Goal: Task Accomplishment & Management: Manage account settings

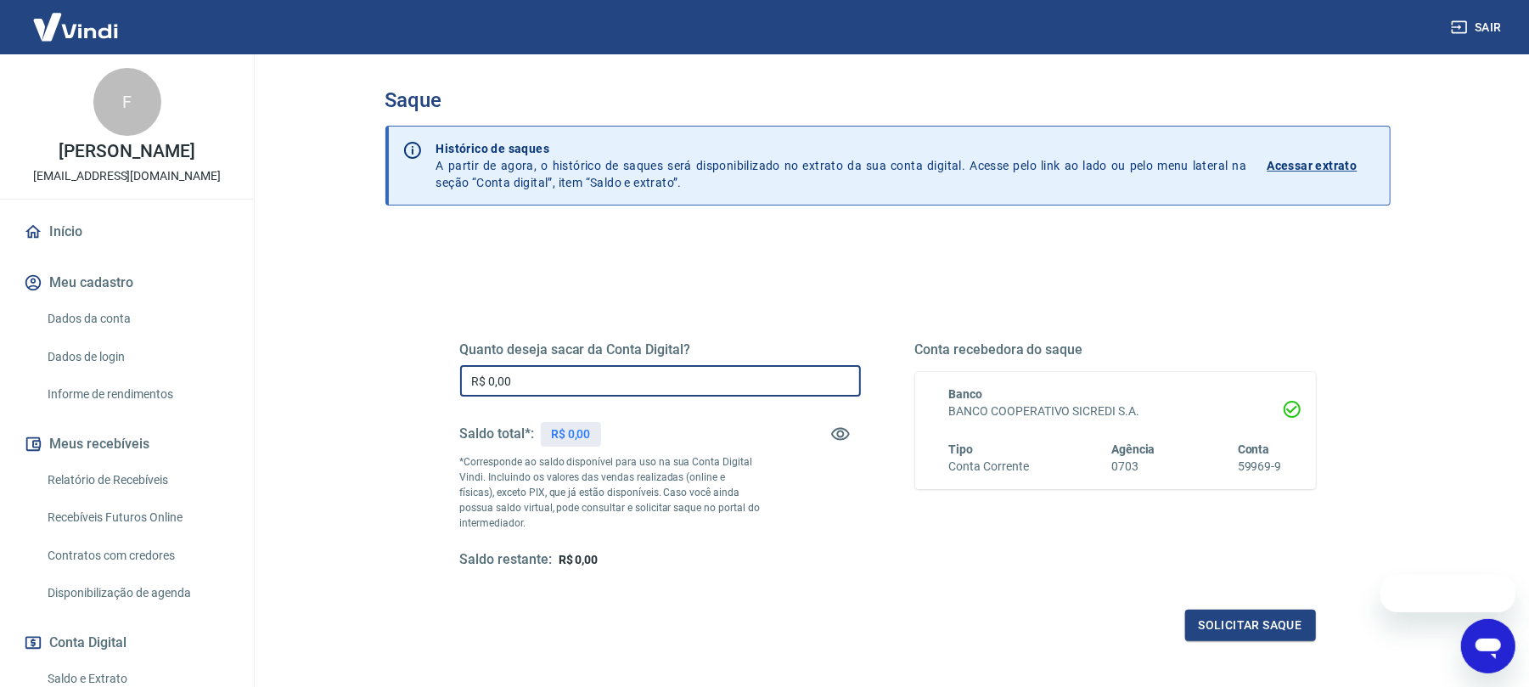
click at [599, 380] on input "R$ 0,00" at bounding box center [660, 380] width 401 height 31
click at [606, 381] on input "R$ 0,00" at bounding box center [660, 380] width 401 height 31
drag, startPoint x: 564, startPoint y: 379, endPoint x: 385, endPoint y: 372, distance: 179.3
click at [388, 374] on div "Quanto deseja sacar da Conta Digital? R$ 0,00 ​ Saldo total*: R$ 186.189,72 *Co…" at bounding box center [887, 536] width 1005 height 607
type input "R$ 19.000,00"
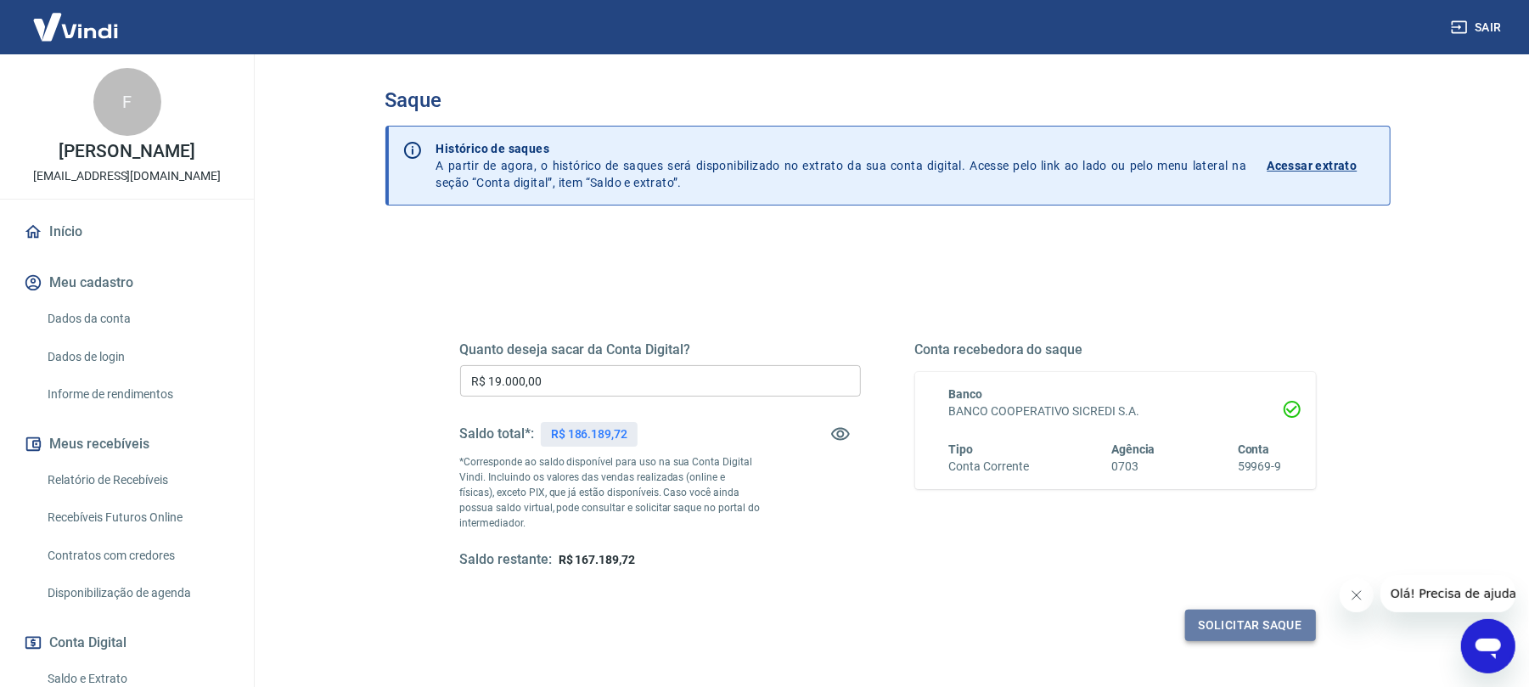
click at [1246, 621] on button "Solicitar saque" at bounding box center [1250, 625] width 131 height 31
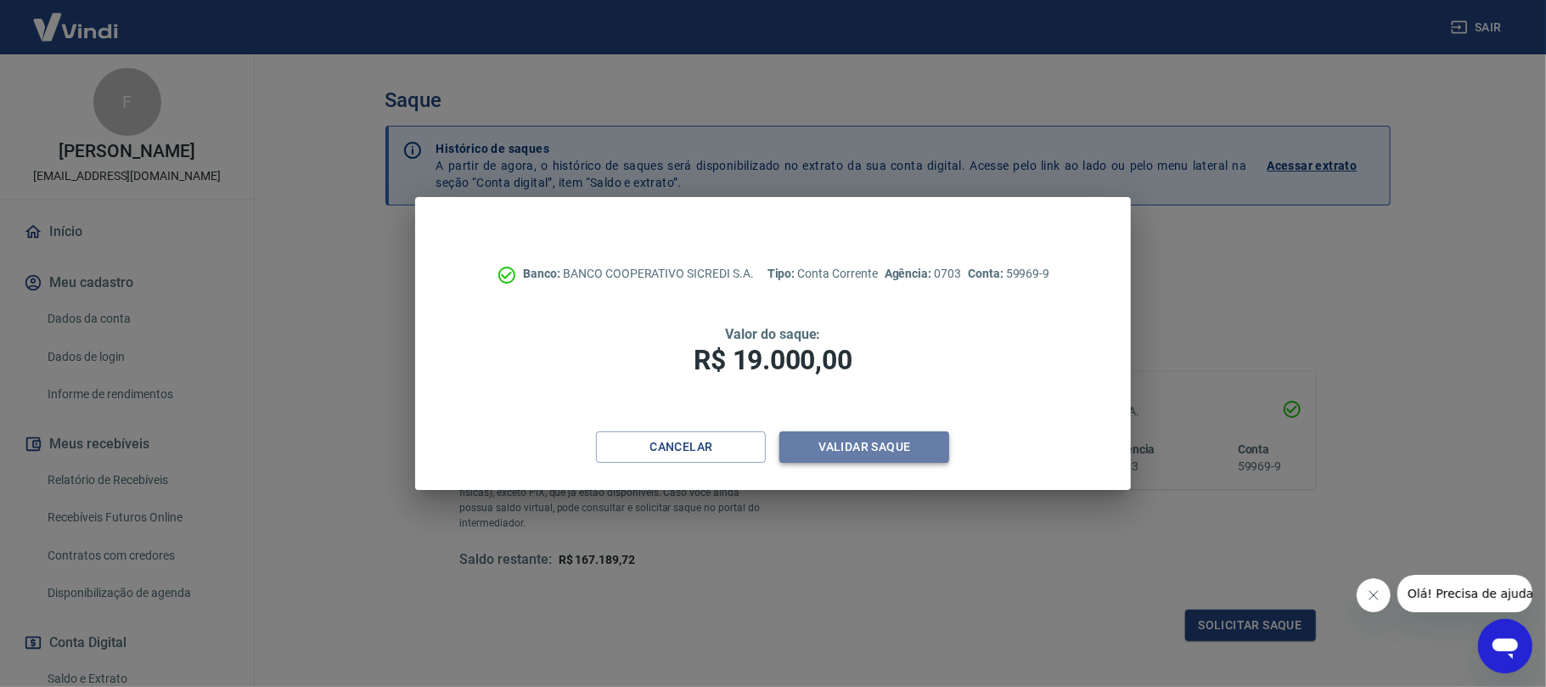
click at [851, 448] on button "Validar saque" at bounding box center [864, 446] width 170 height 31
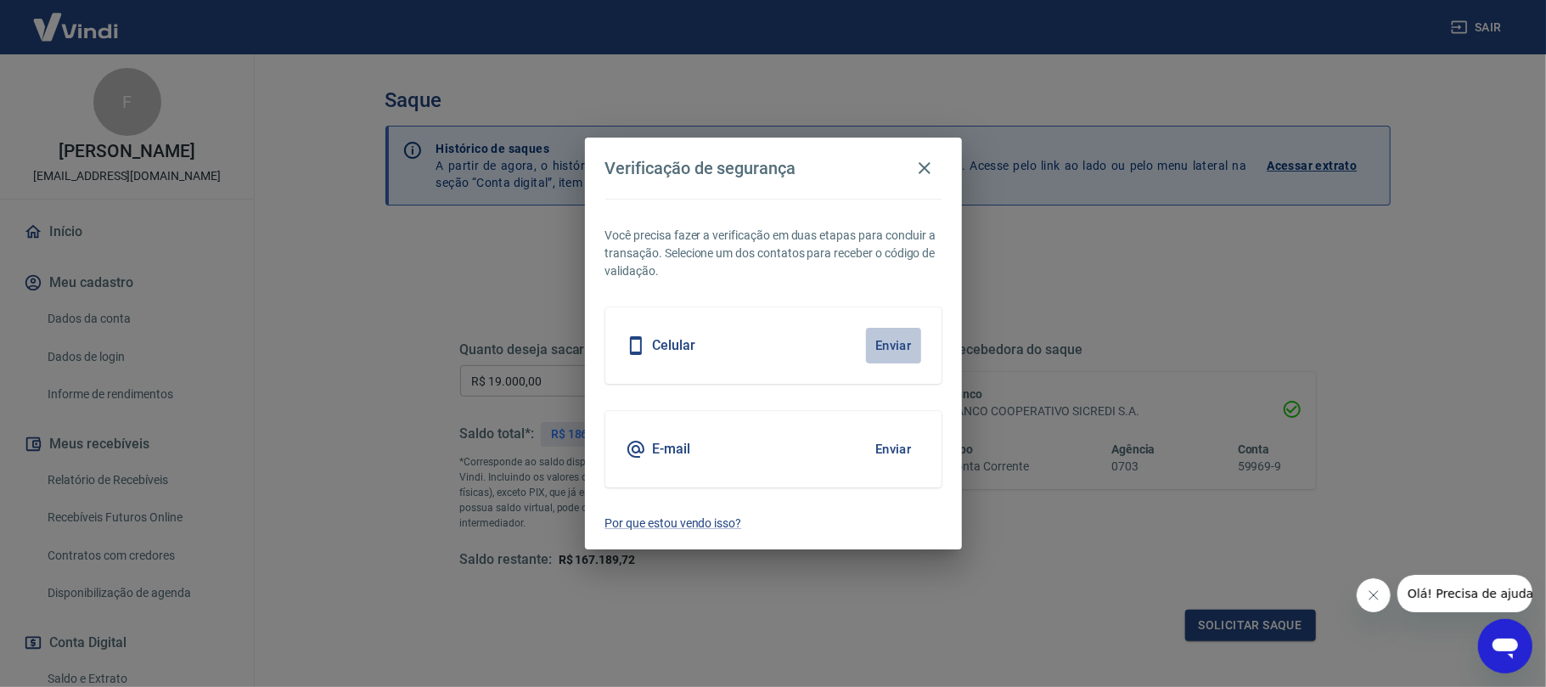
drag, startPoint x: 880, startPoint y: 346, endPoint x: 854, endPoint y: 370, distance: 34.8
click at [880, 347] on button "Enviar" at bounding box center [893, 346] width 55 height 36
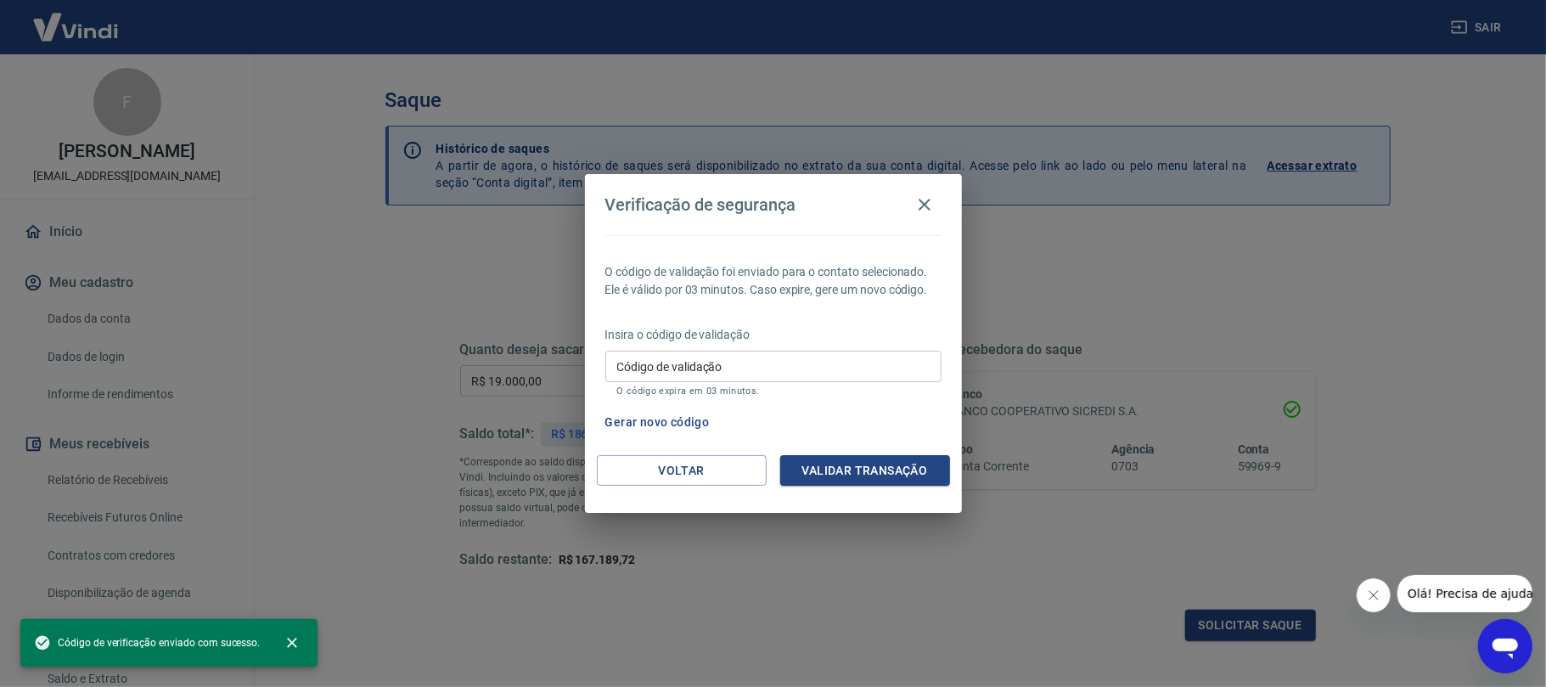
click at [751, 353] on input "Código de validação" at bounding box center [773, 366] width 336 height 31
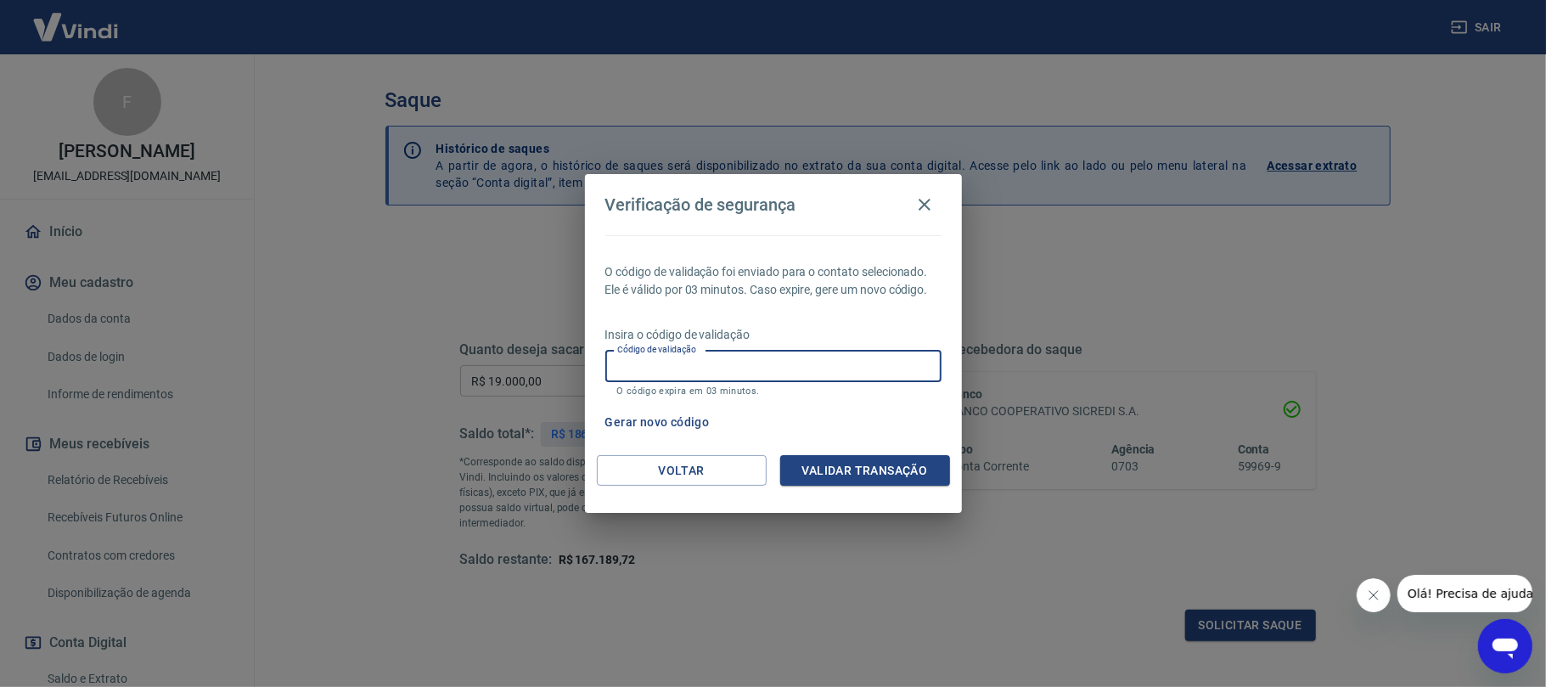
click at [751, 351] on input "Código de validação" at bounding box center [773, 366] width 336 height 31
click at [717, 467] on button "Voltar" at bounding box center [682, 470] width 170 height 31
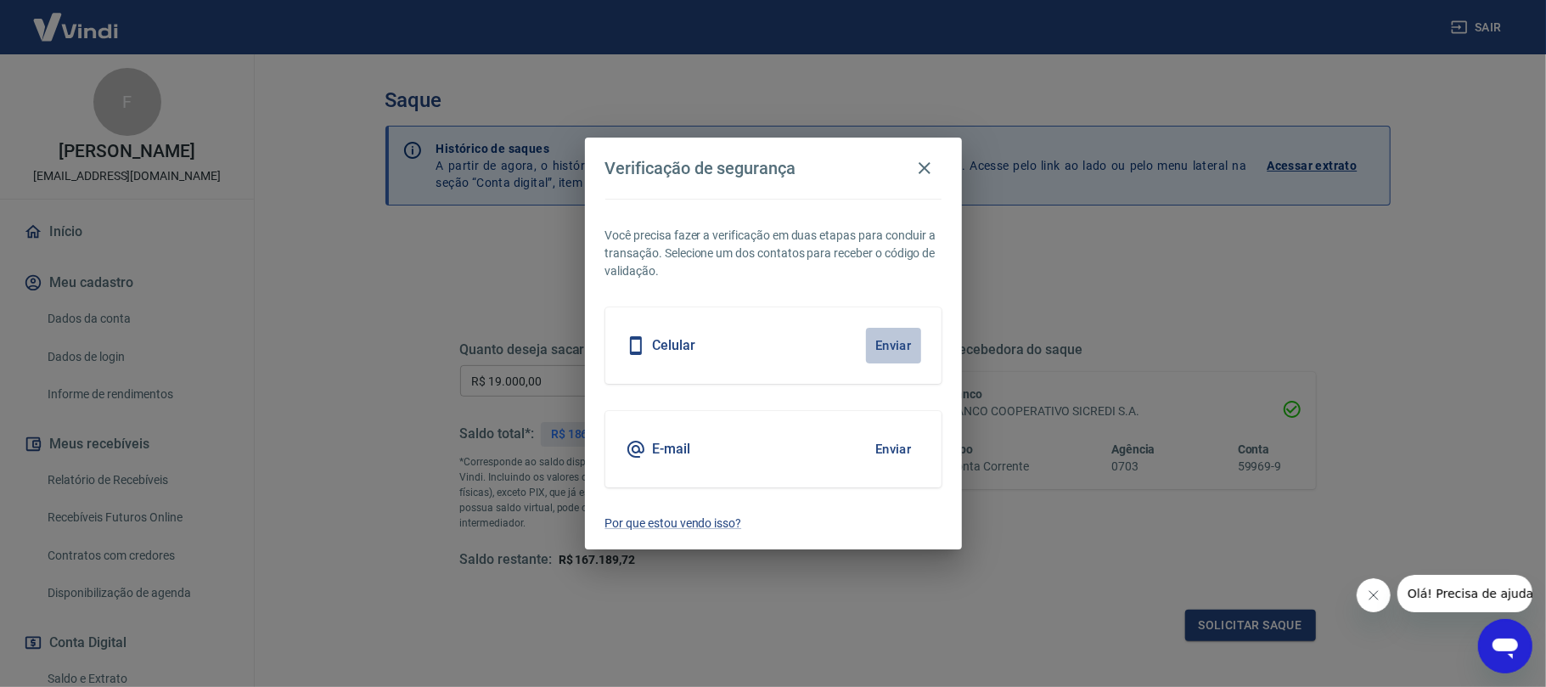
click at [884, 336] on button "Enviar" at bounding box center [893, 346] width 55 height 36
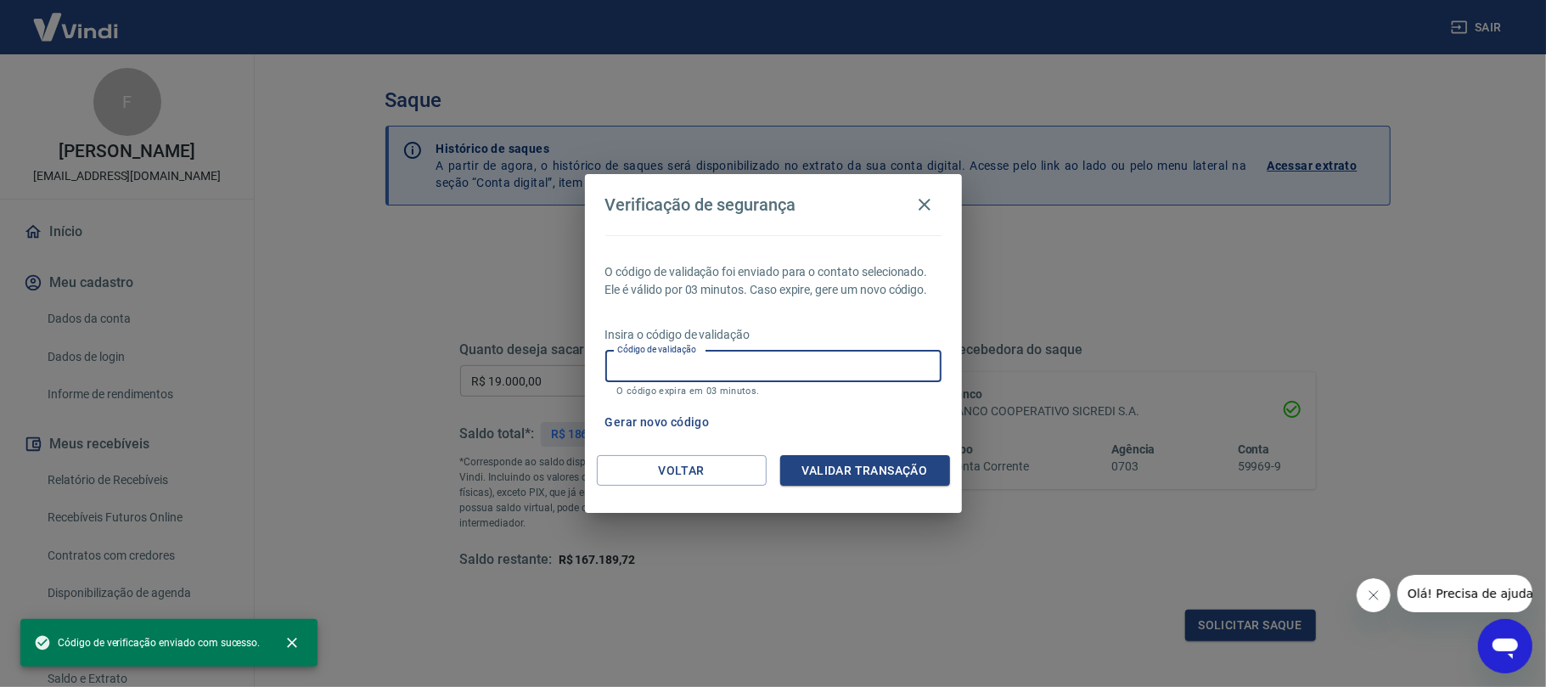
click at [779, 357] on input "Código de validação" at bounding box center [773, 366] width 336 height 31
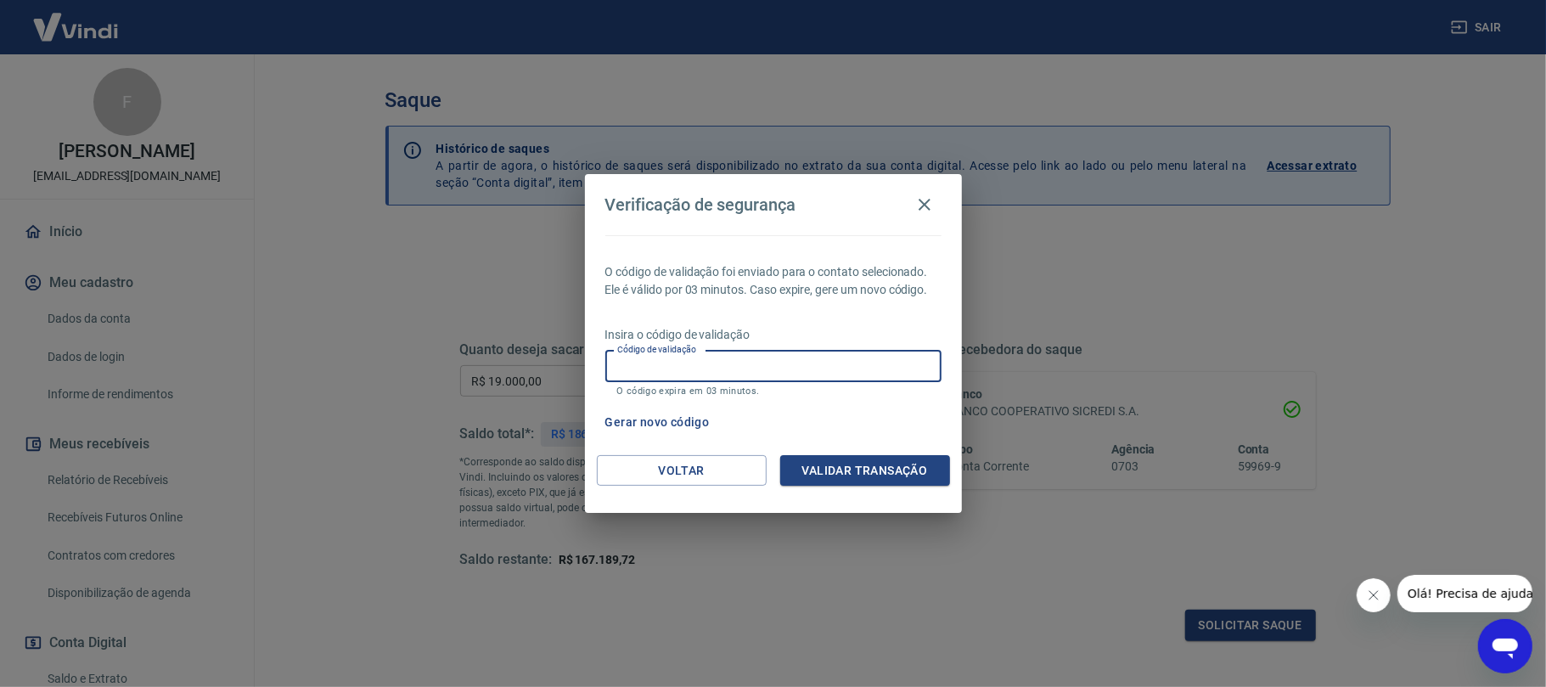
click at [779, 361] on input "Código de validação" at bounding box center [773, 366] width 336 height 31
click at [779, 360] on input "Código de validação" at bounding box center [773, 366] width 336 height 31
click at [714, 459] on button "Voltar" at bounding box center [682, 470] width 170 height 31
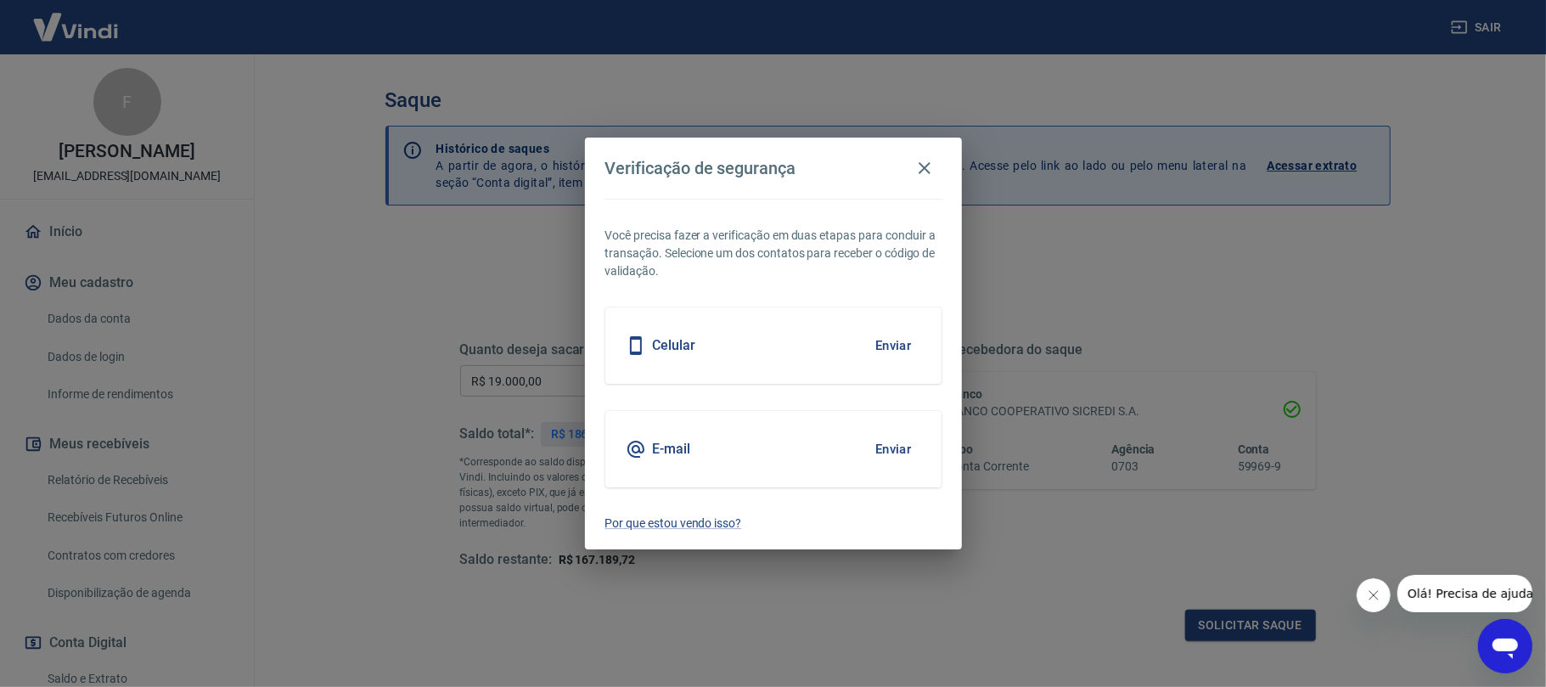
click at [894, 440] on button "Enviar" at bounding box center [893, 449] width 55 height 36
click at [895, 448] on button "Enviar" at bounding box center [893, 449] width 55 height 36
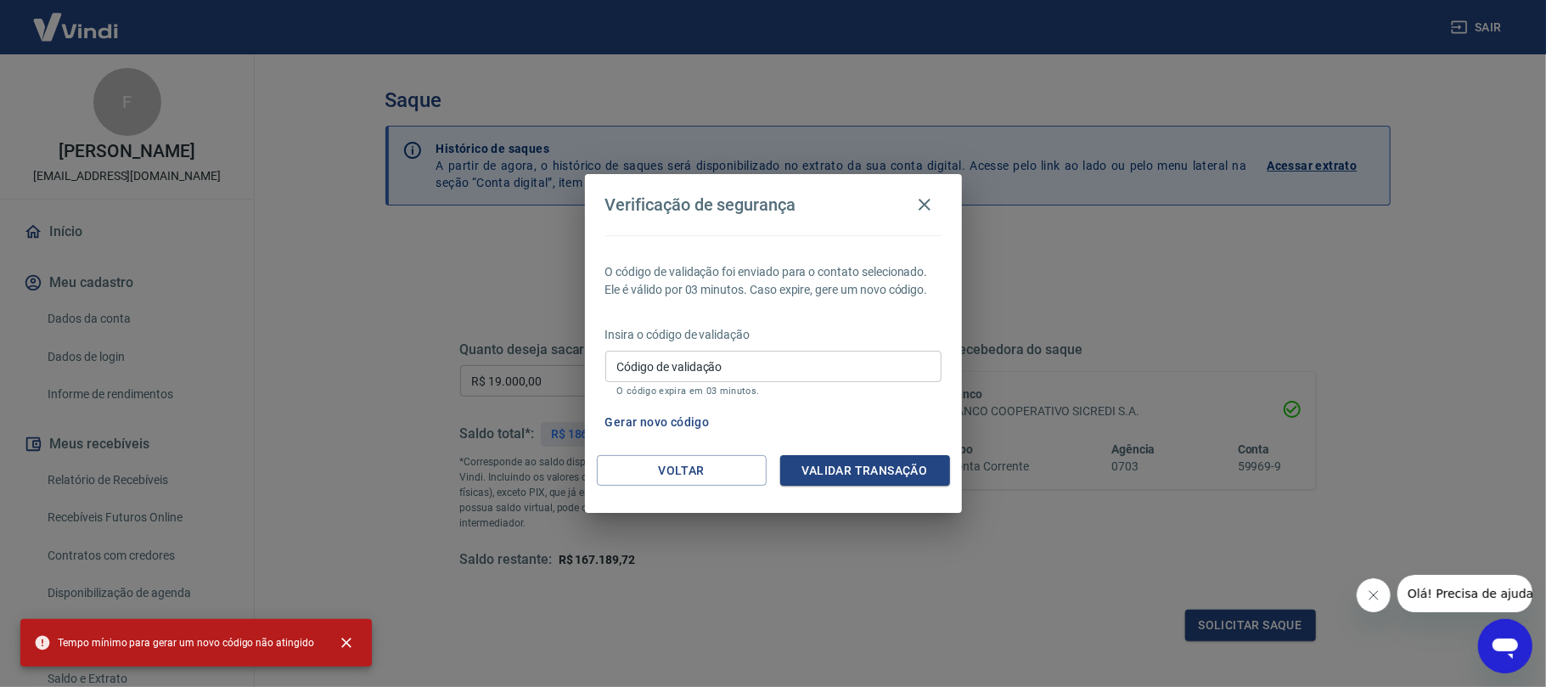
click at [921, 164] on div "Verificação de segurança O código de validação foi enviado para o contato selec…" at bounding box center [773, 343] width 1546 height 687
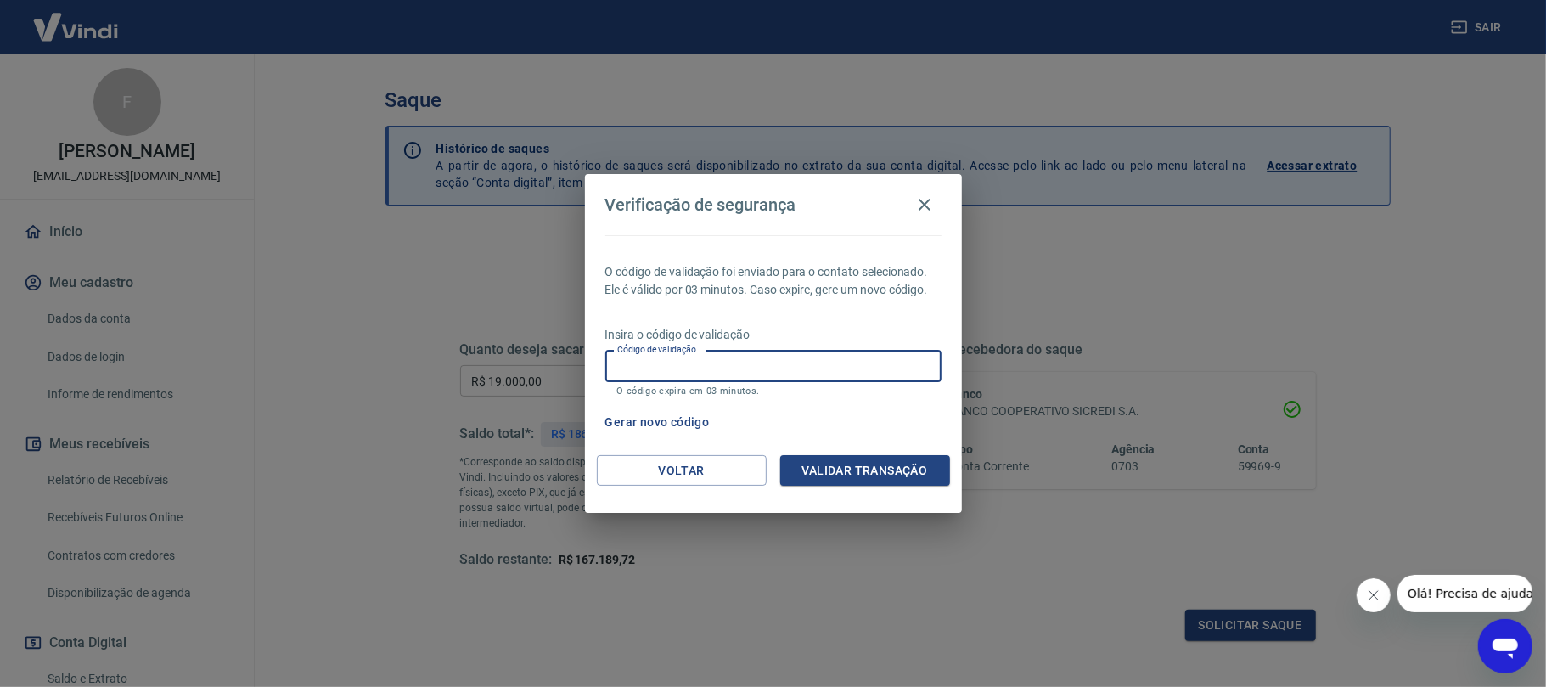
click at [757, 374] on input "Código de validação" at bounding box center [773, 366] width 336 height 31
click at [735, 474] on button "Voltar" at bounding box center [682, 470] width 170 height 31
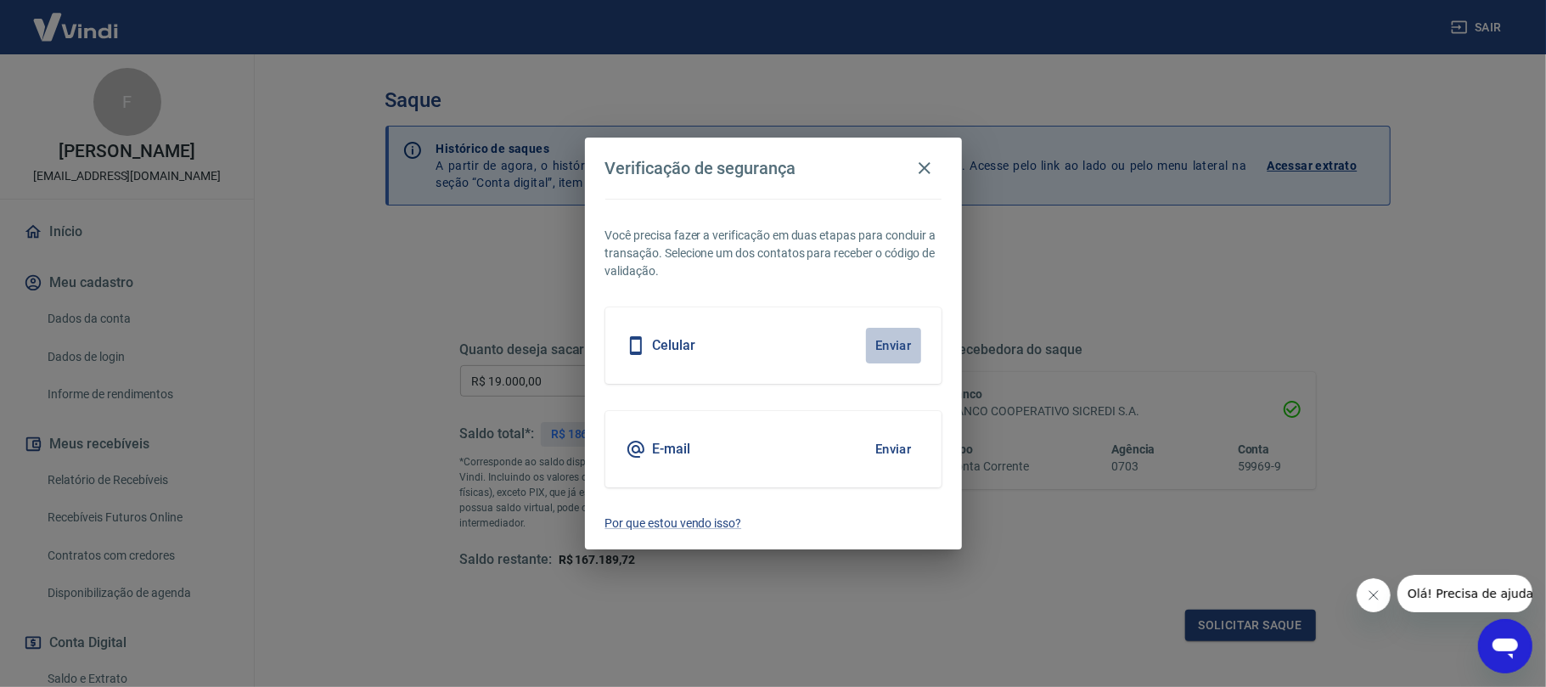
click at [874, 337] on button "Enviar" at bounding box center [893, 346] width 55 height 36
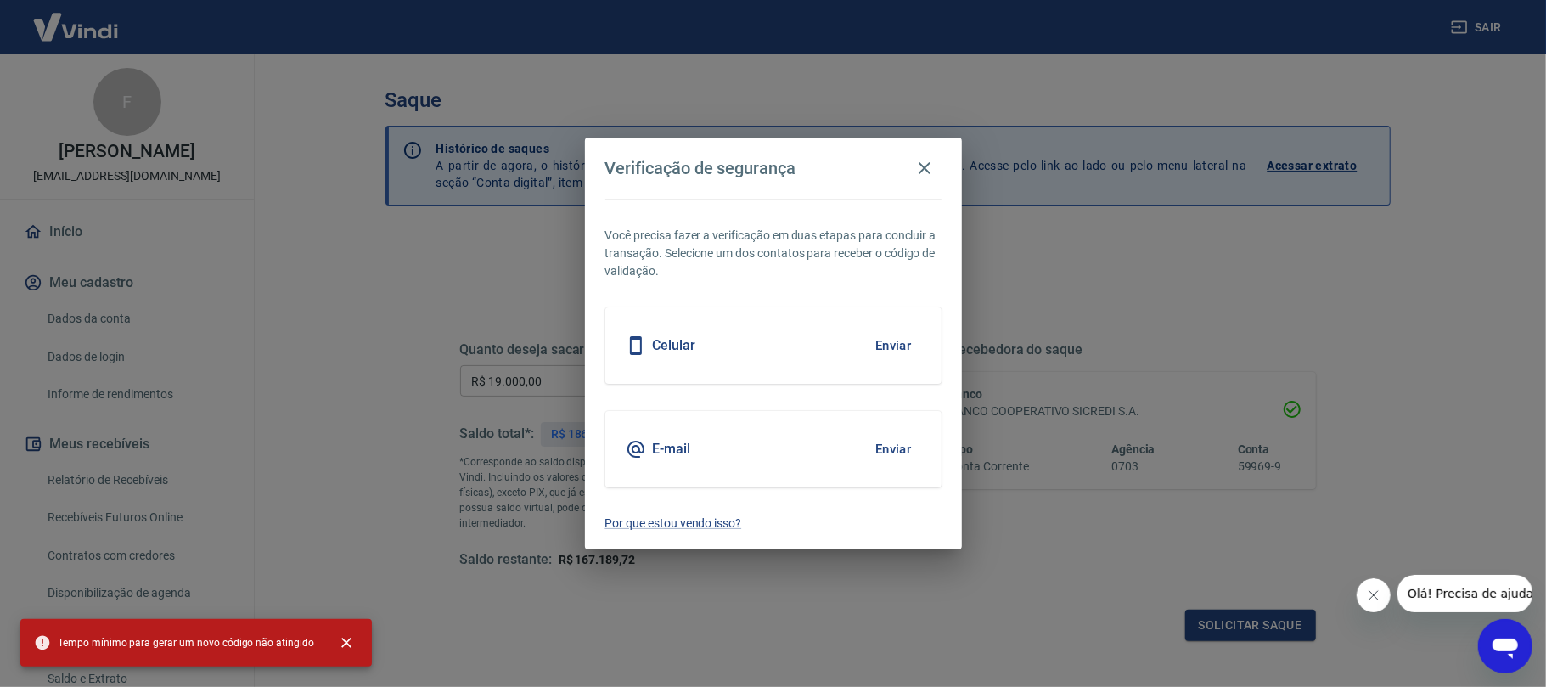
click at [917, 158] on icon "button" at bounding box center [924, 168] width 20 height 20
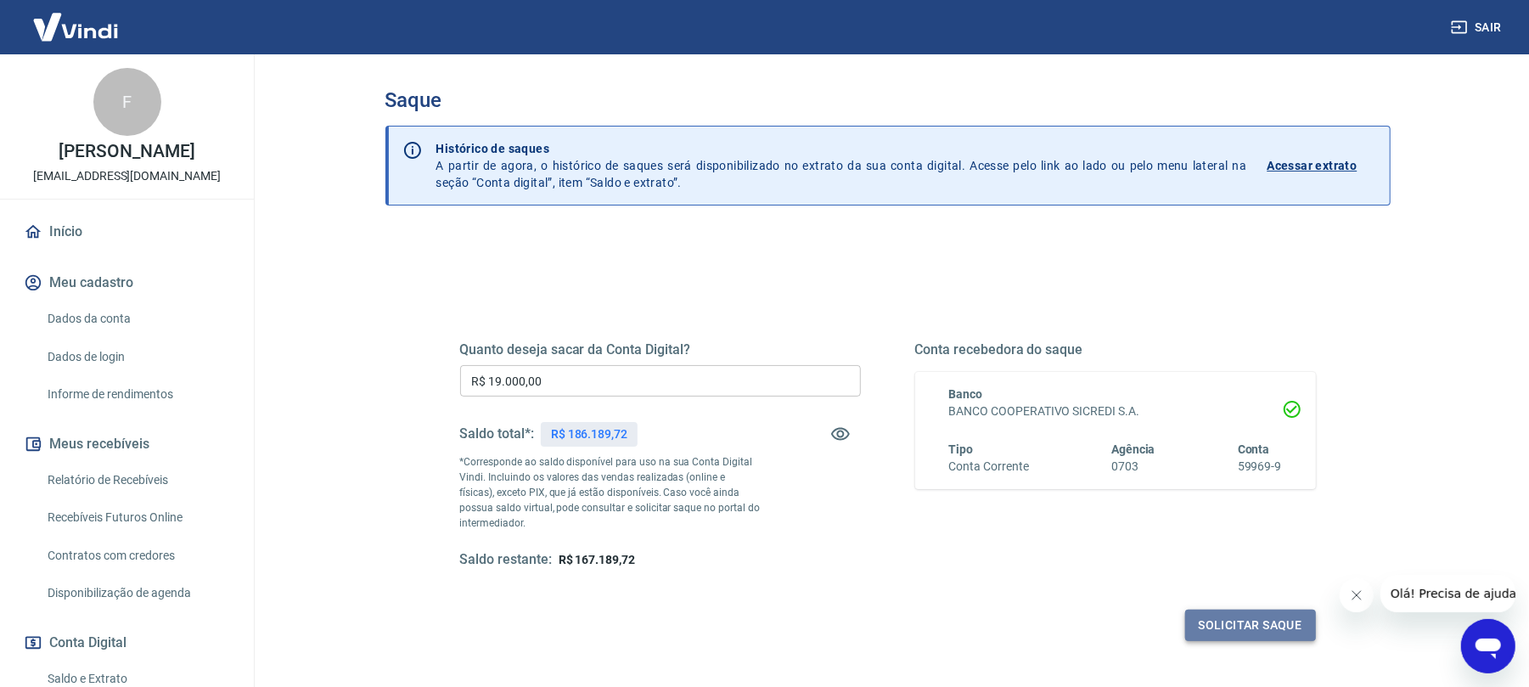
click at [1240, 628] on button "Solicitar saque" at bounding box center [1250, 625] width 131 height 31
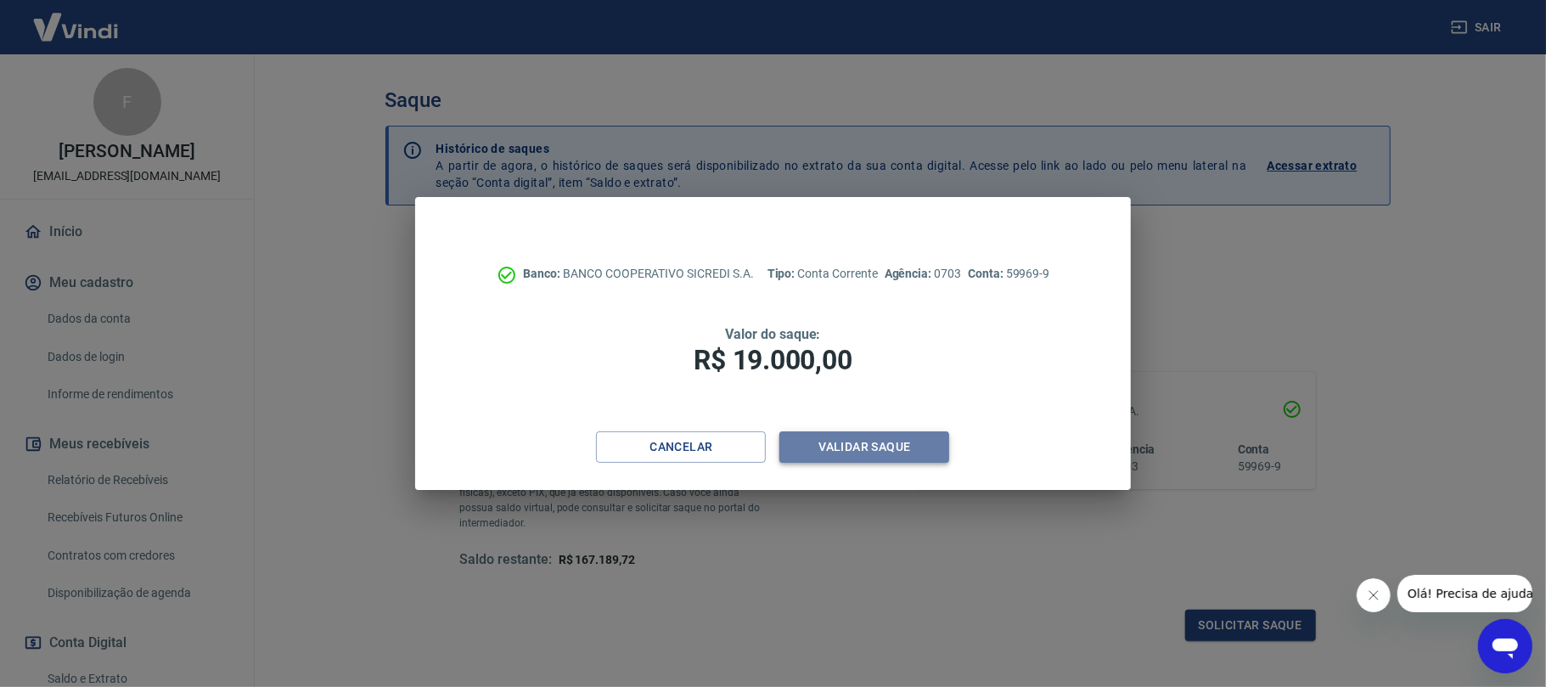
click at [827, 442] on button "Validar saque" at bounding box center [864, 446] width 170 height 31
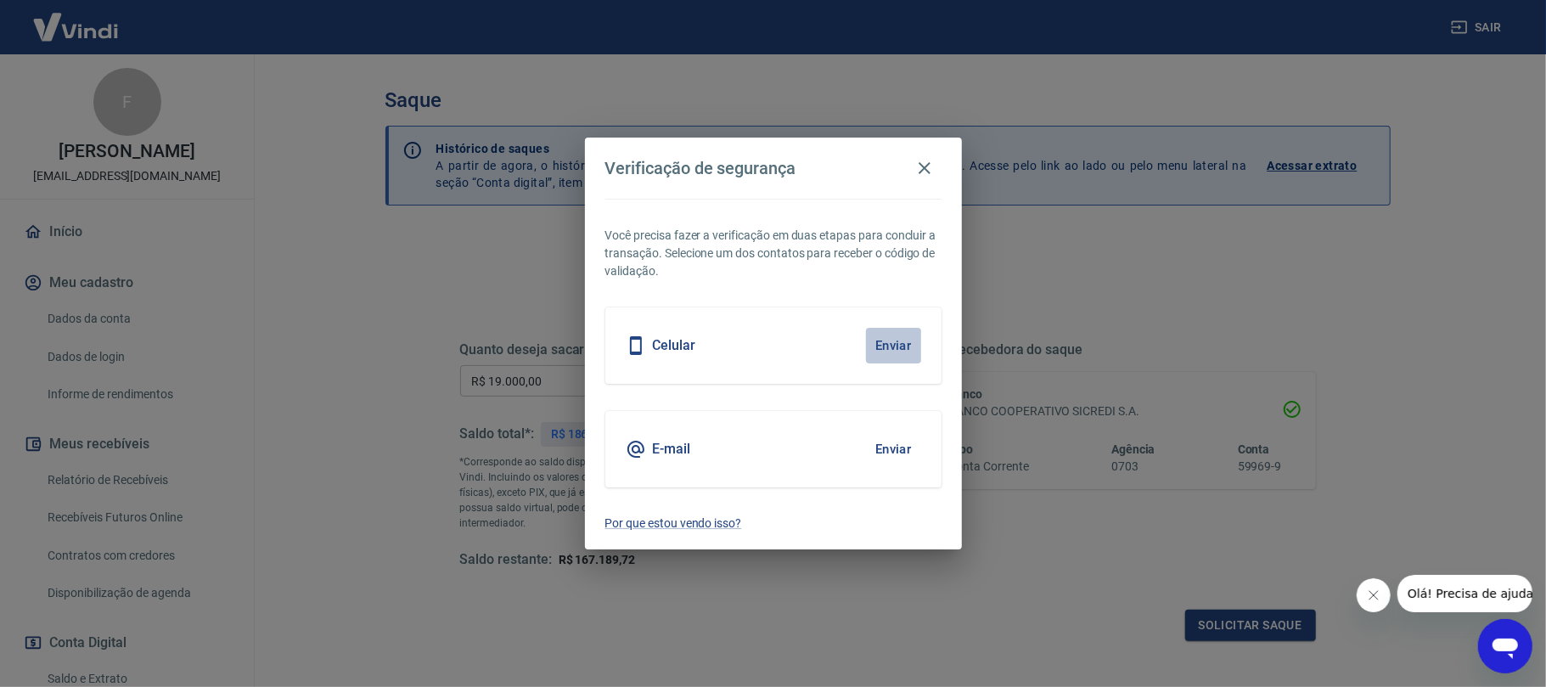
click at [891, 336] on button "Enviar" at bounding box center [893, 346] width 55 height 36
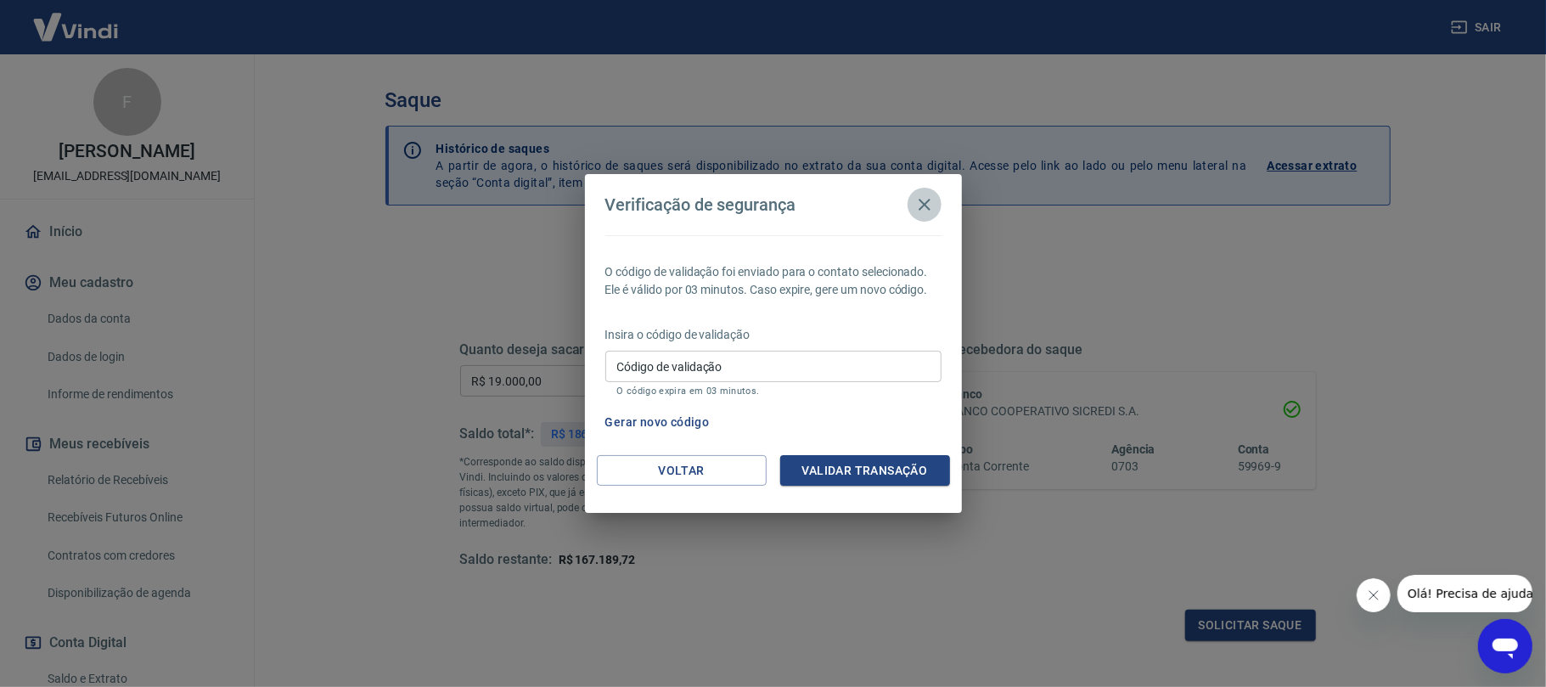
click at [927, 198] on icon "button" at bounding box center [924, 204] width 20 height 20
